Goal: Check status: Check status

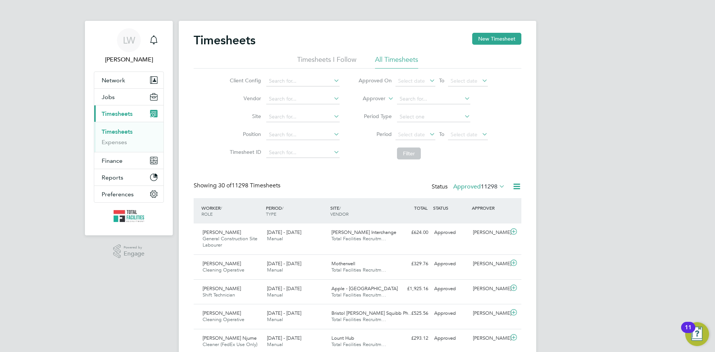
click at [498, 187] on icon at bounding box center [498, 186] width 0 height 10
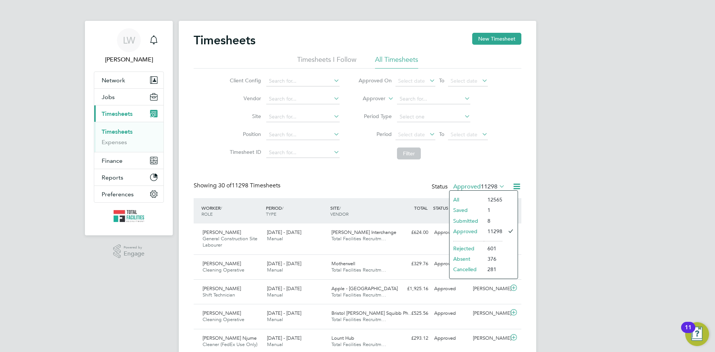
click at [521, 185] on icon at bounding box center [516, 186] width 9 height 9
click at [454, 204] on li "Export Timesheets" at bounding box center [470, 204] width 99 height 10
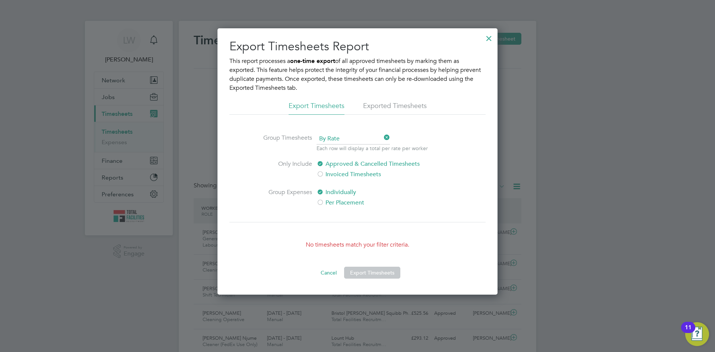
click at [490, 37] on div at bounding box center [489, 36] width 13 height 13
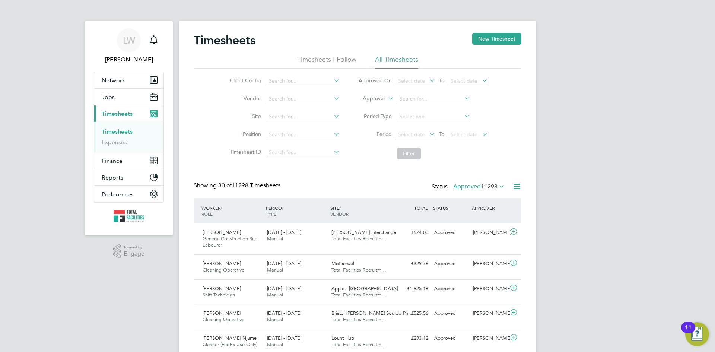
click at [498, 188] on icon at bounding box center [498, 186] width 0 height 10
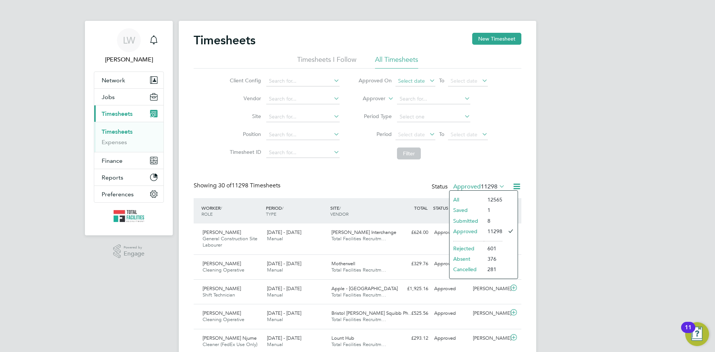
drag, startPoint x: 419, startPoint y: 80, endPoint x: 415, endPoint y: 79, distance: 3.9
click at [415, 79] on span "Select date" at bounding box center [416, 81] width 40 height 10
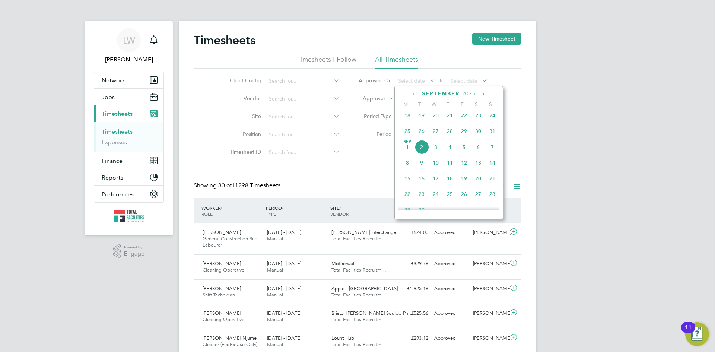
click at [425, 154] on span "2" at bounding box center [422, 147] width 14 height 14
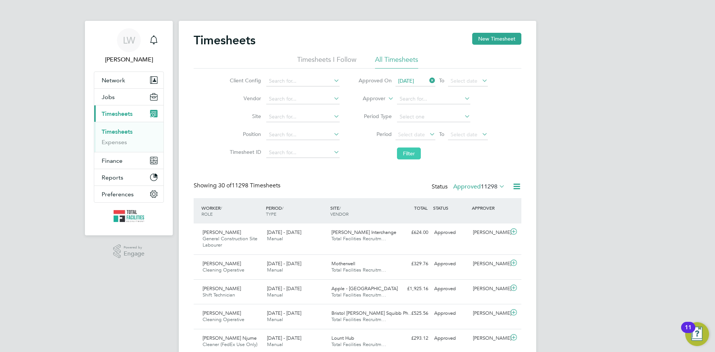
click at [417, 152] on button "Filter" at bounding box center [409, 154] width 24 height 12
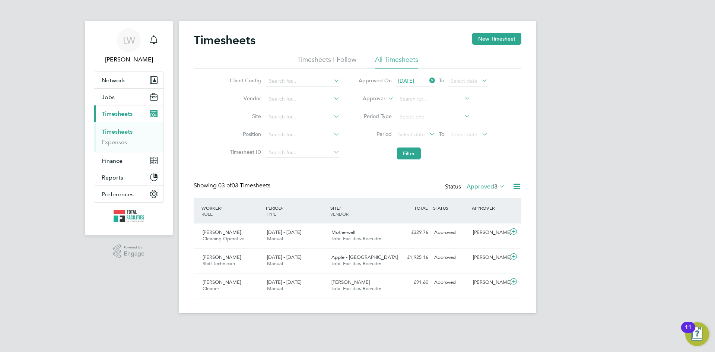
click at [496, 185] on span "3" at bounding box center [495, 186] width 3 height 7
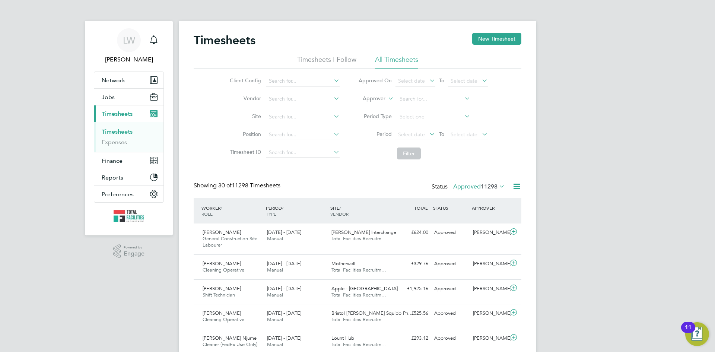
click at [495, 184] on span "11298" at bounding box center [489, 186] width 17 height 7
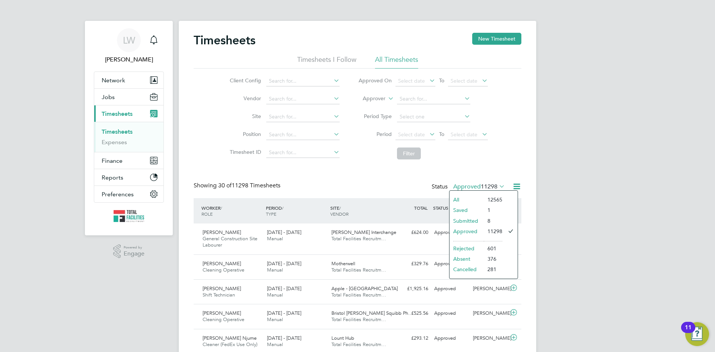
click at [478, 246] on li "Rejected" at bounding box center [467, 248] width 34 height 10
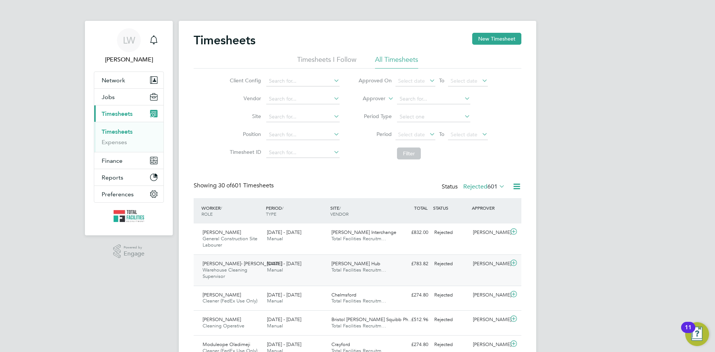
click at [489, 265] on div "[PERSON_NAME]" at bounding box center [489, 264] width 39 height 12
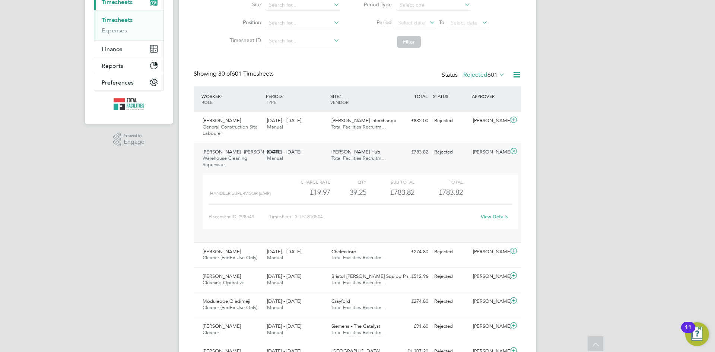
click at [496, 216] on link "View Details" at bounding box center [494, 217] width 27 height 6
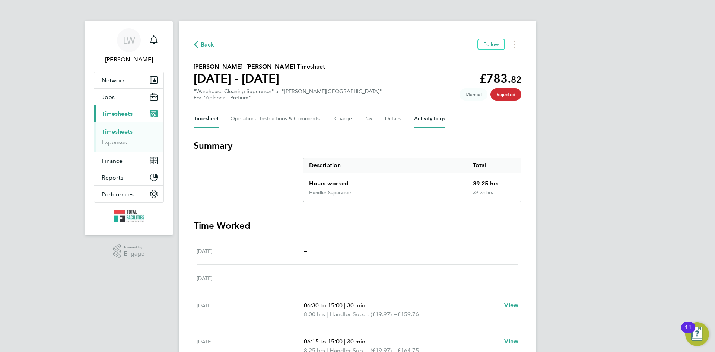
click at [419, 118] on Logs-tab "Activity Logs" at bounding box center [429, 119] width 31 height 18
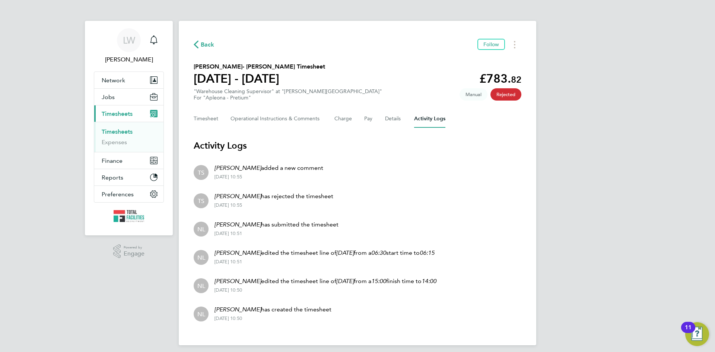
scroll to position [5, 0]
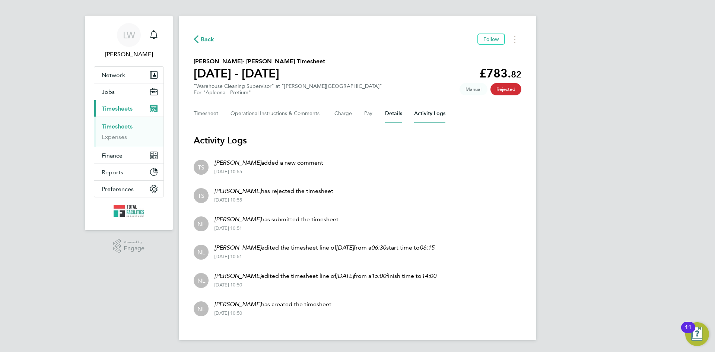
click at [397, 114] on button "Details" at bounding box center [393, 114] width 17 height 18
